Goal: Task Accomplishment & Management: Manage account settings

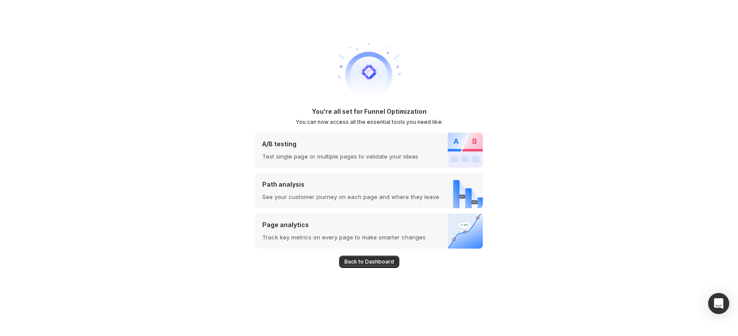
click at [534, 8] on div "You're all set for Funnel Optimization You can now access all the essential too…" at bounding box center [369, 168] width 738 height 336
click at [374, 259] on span "Back to Dashboard" at bounding box center [370, 261] width 50 height 7
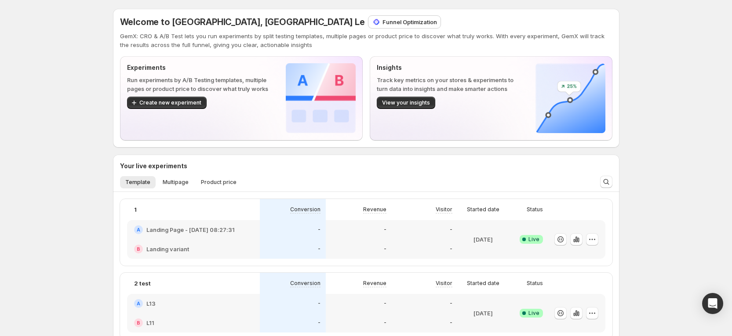
click at [382, 19] on p "Funnel Optimization" at bounding box center [409, 22] width 54 height 9
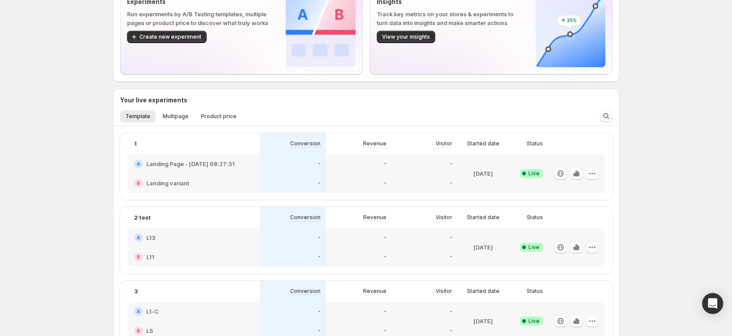
click at [593, 250] on icon "button" at bounding box center [592, 247] width 9 height 9
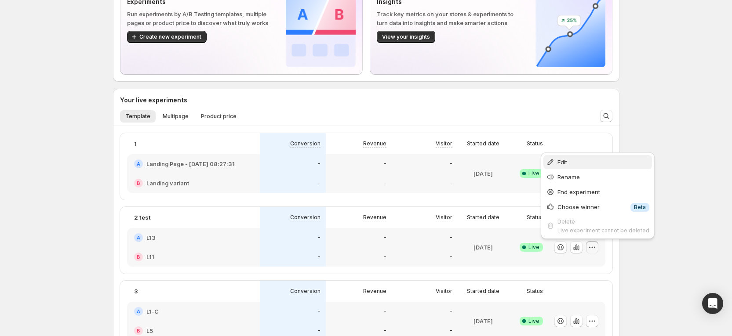
click at [582, 165] on span "Edit" at bounding box center [603, 162] width 92 height 9
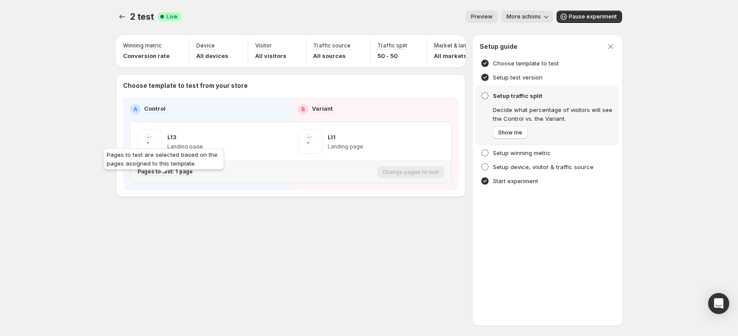
click at [177, 175] on p "Pages to test: 1 page" at bounding box center [165, 171] width 55 height 7
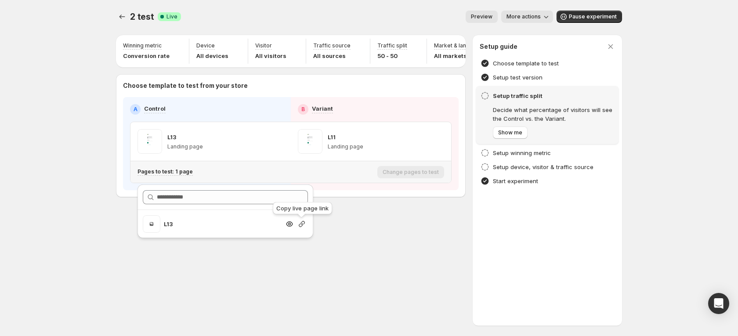
click at [302, 225] on icon "button" at bounding box center [302, 224] width 6 height 6
click at [300, 223] on icon "button" at bounding box center [302, 224] width 9 height 9
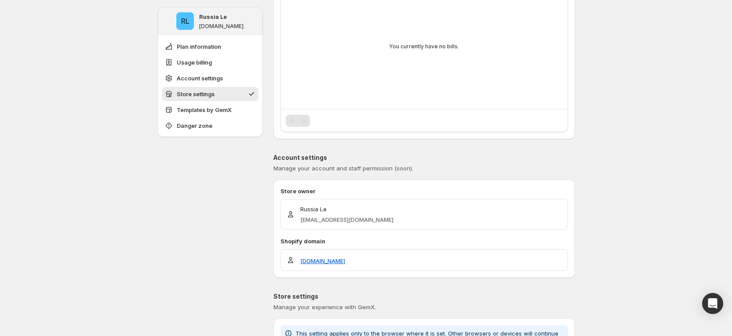
scroll to position [527, 0]
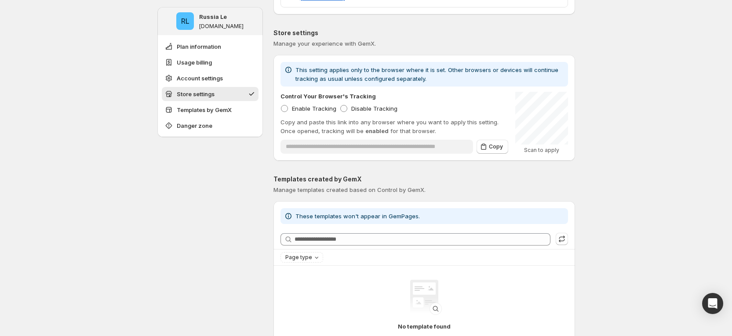
click at [621, 205] on div "RL Russia Le gemcommerce-ngale-stg-gemx.myshopify.com Plan information Usage bi…" at bounding box center [366, 90] width 732 height 1235
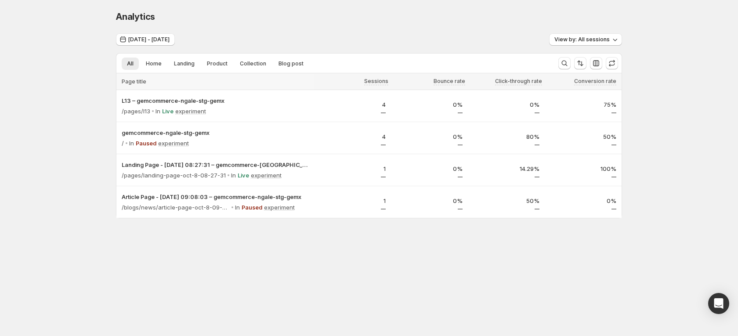
click at [599, 299] on body "Analytics. This page is ready Analytics Oct 06, 2025 - Oct 08, 2025 View by: Al…" at bounding box center [369, 168] width 738 height 336
click at [695, 102] on div "Analytics. This page is ready Analytics Oct 06, 2025 - Oct 08, 2025 View by: Al…" at bounding box center [369, 133] width 738 height 266
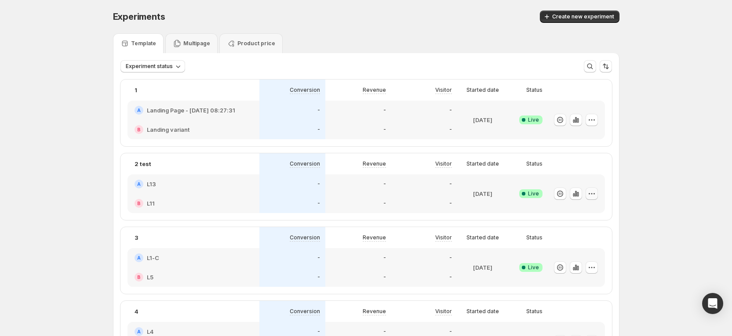
click at [596, 196] on icon "button" at bounding box center [591, 193] width 9 height 9
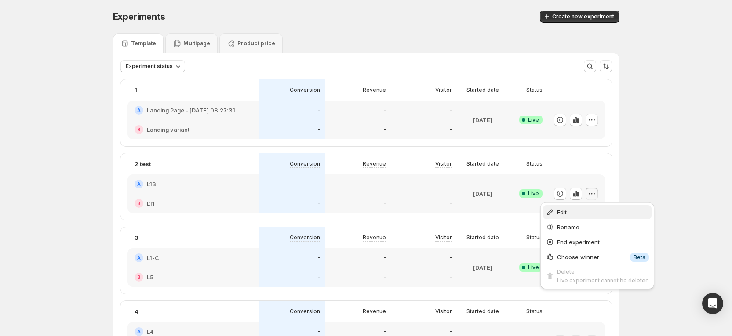
click at [570, 217] on button "Edit" at bounding box center [597, 212] width 109 height 14
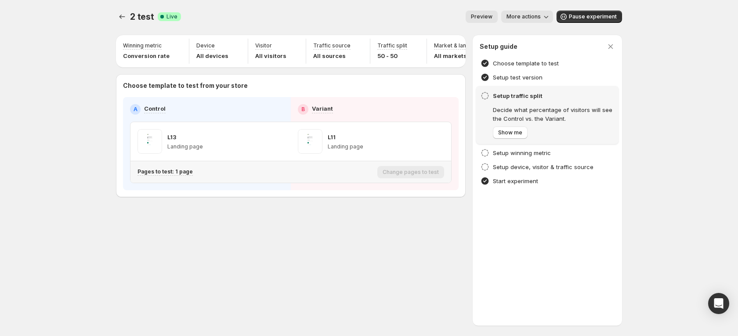
click at [193, 176] on div "Pages to test: 1 page" at bounding box center [256, 171] width 236 height 7
click at [184, 175] on p "Pages to test: 1 page" at bounding box center [165, 171] width 55 height 7
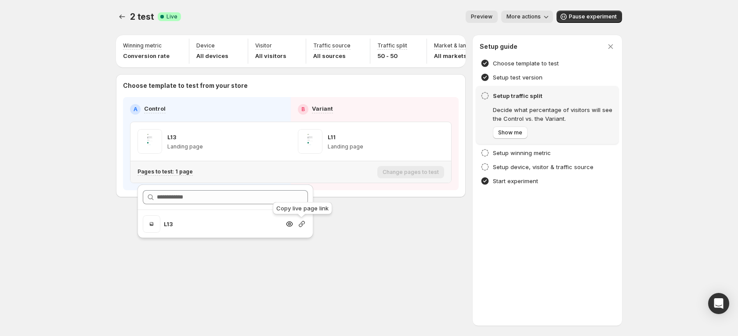
click at [298, 226] on icon "button" at bounding box center [302, 224] width 9 height 9
click at [118, 19] on icon "Experiments" at bounding box center [122, 16] width 9 height 9
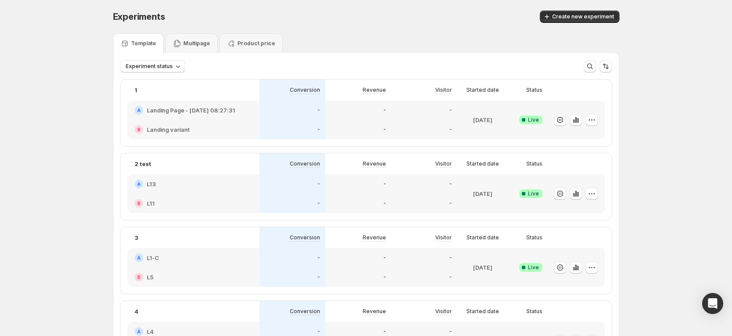
click at [248, 191] on div "A L13" at bounding box center [193, 183] width 132 height 19
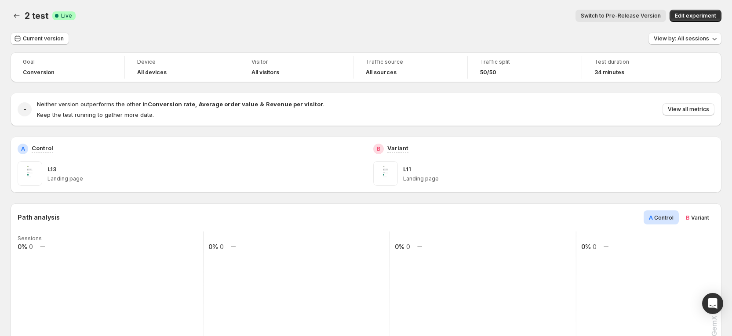
scroll to position [563, 0]
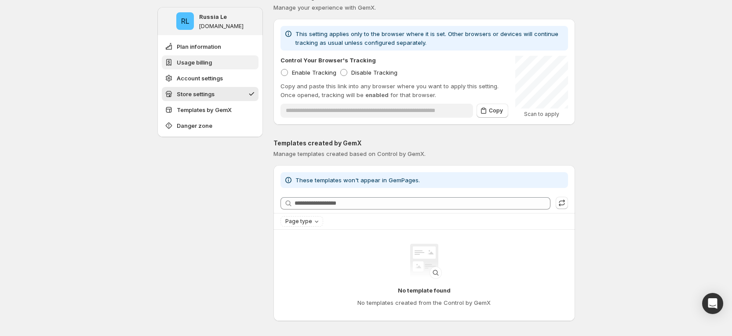
click at [204, 60] on span "Usage billing" at bounding box center [194, 62] width 35 height 9
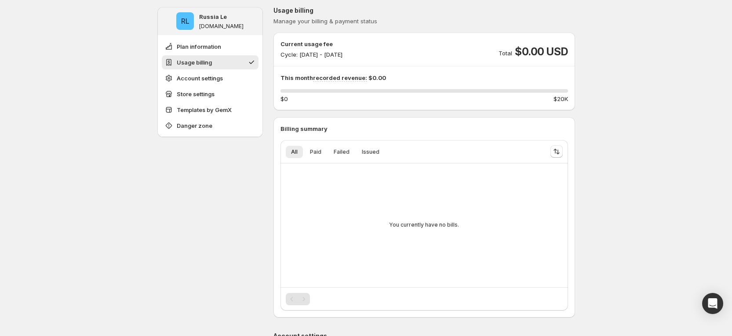
scroll to position [83, 0]
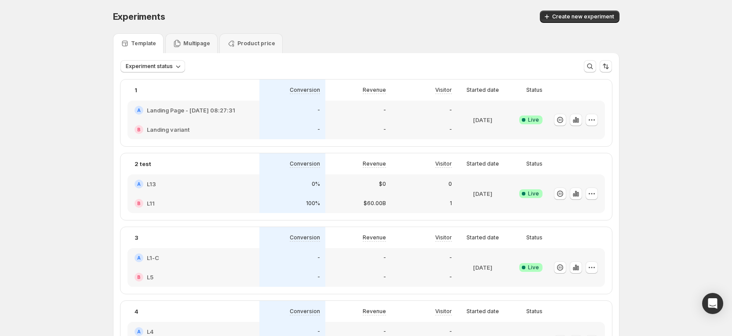
click at [259, 182] on div "A L13" at bounding box center [193, 183] width 132 height 19
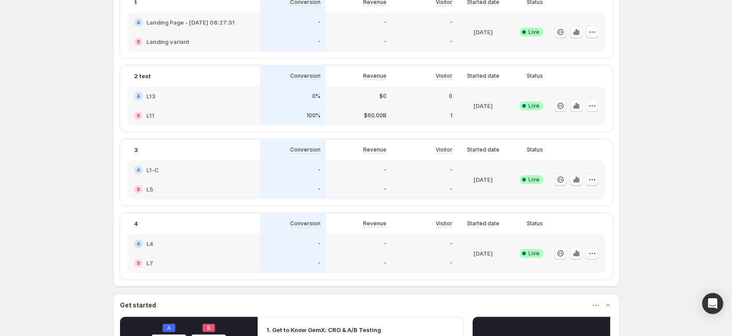
scroll to position [396, 0]
